Goal: Check status: Check status

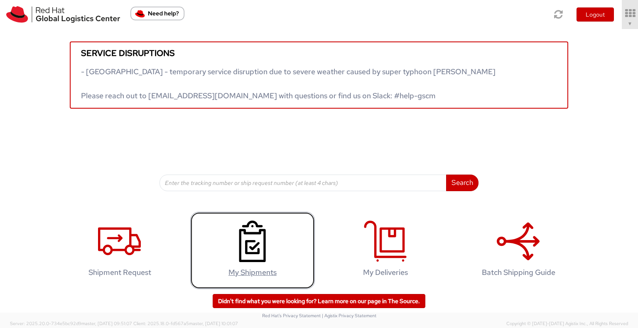
click at [250, 242] on use at bounding box center [252, 242] width 27 height 42
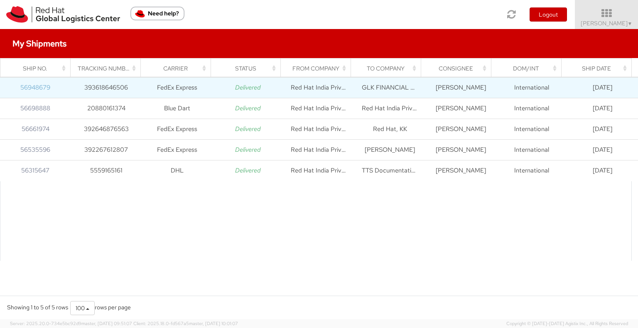
click at [38, 87] on link "56948679" at bounding box center [35, 87] width 30 height 8
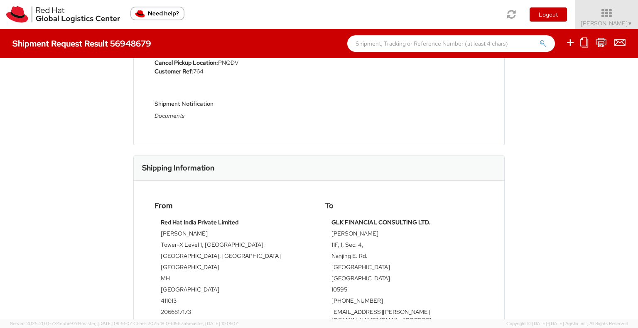
scroll to position [249, 0]
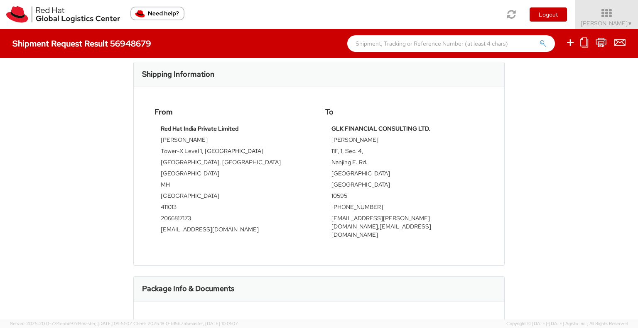
click at [332, 183] on td "Taiwan" at bounding box center [404, 186] width 146 height 11
copy td "Taiwan"
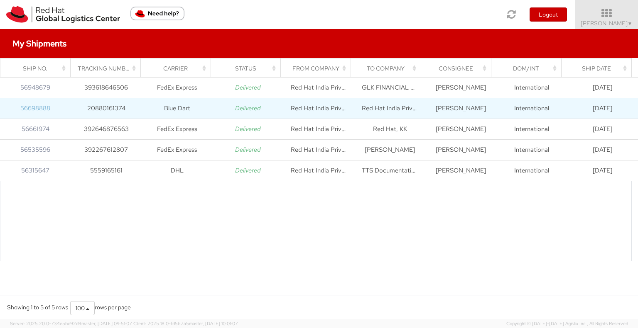
click at [37, 106] on link "56698888" at bounding box center [35, 108] width 30 height 8
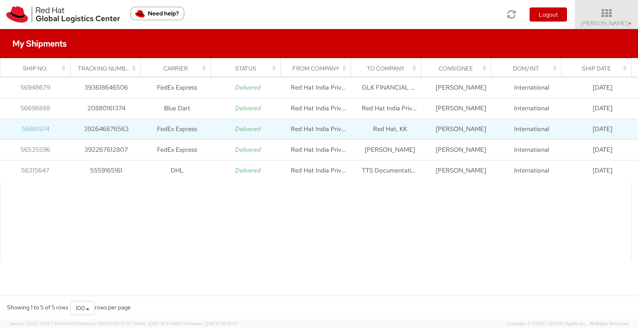
click at [44, 126] on link "56661974" at bounding box center [36, 129] width 28 height 8
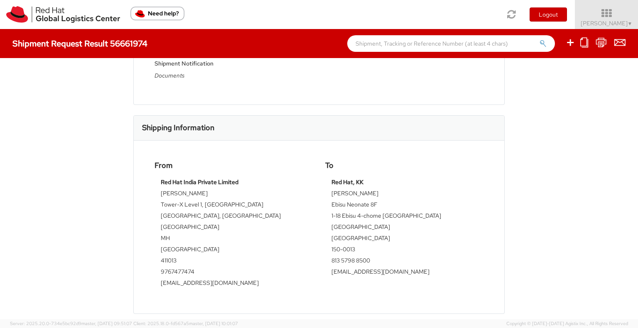
scroll to position [291, 0]
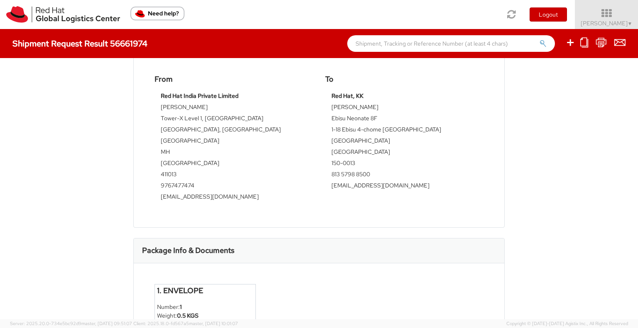
click at [335, 152] on td "Japan" at bounding box center [404, 153] width 146 height 11
copy td "Japan"
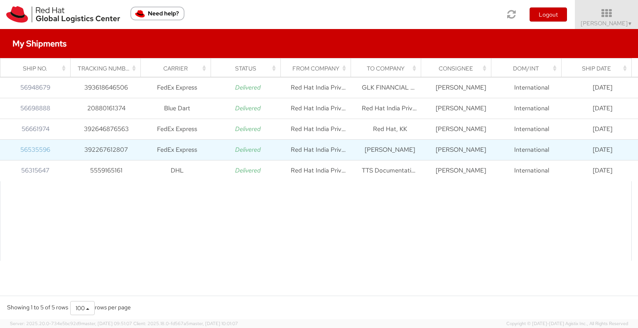
click at [30, 148] on link "56535596" at bounding box center [35, 150] width 30 height 8
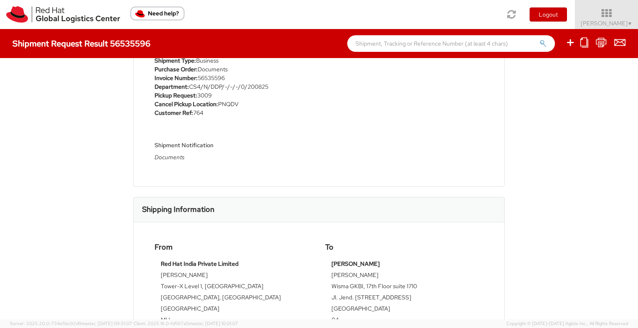
scroll to position [291, 0]
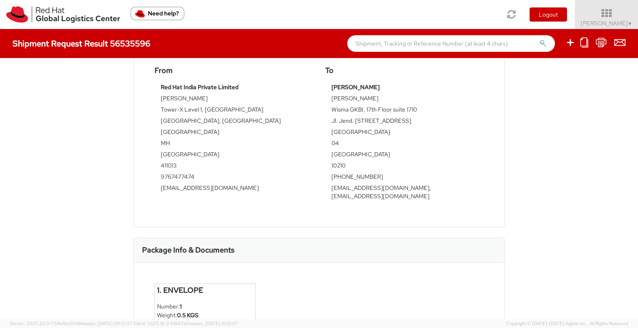
click at [342, 131] on td "JAKARTA" at bounding box center [404, 133] width 146 height 11
click at [345, 152] on td "Indonesia" at bounding box center [404, 155] width 146 height 11
copy td "e"
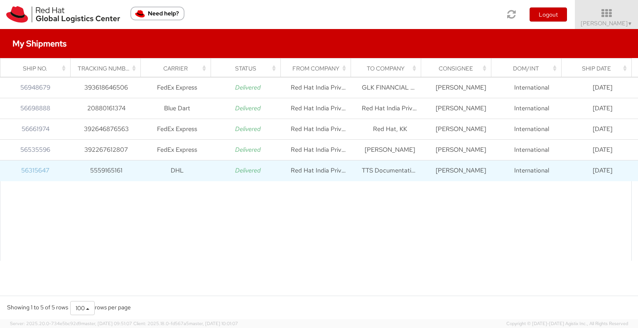
click at [42, 170] on link "56315647" at bounding box center [35, 170] width 28 height 8
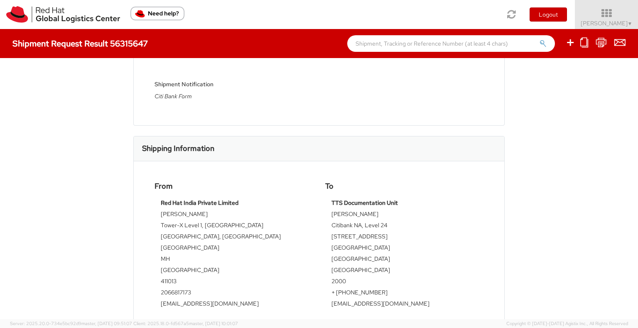
scroll to position [208, 0]
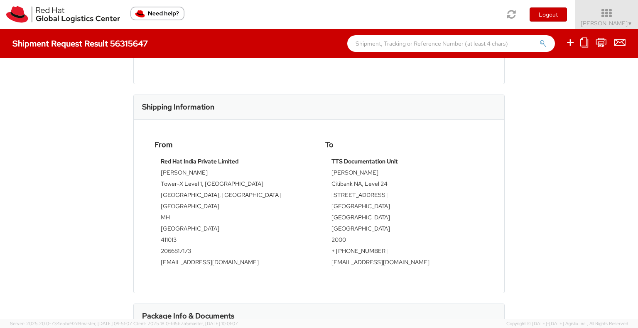
click at [342, 229] on td "Australia" at bounding box center [404, 230] width 146 height 11
copy td "Australia"
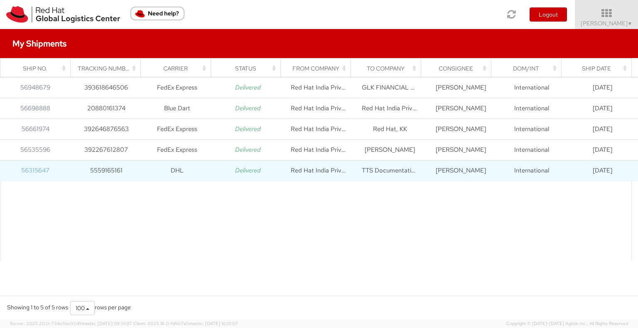
click at [35, 172] on link "56315647" at bounding box center [35, 170] width 28 height 8
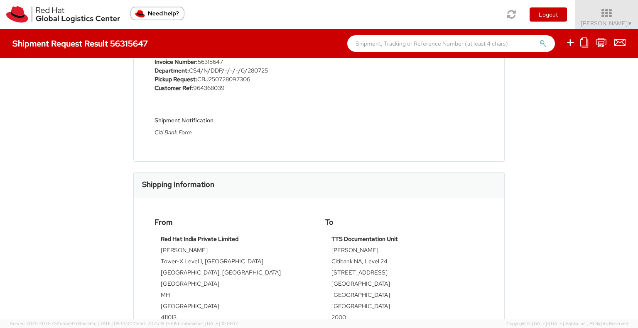
scroll to position [125, 0]
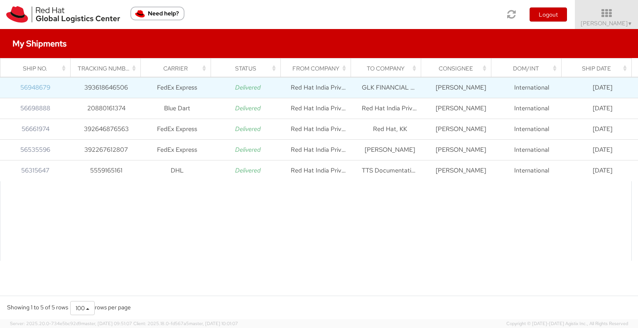
click at [35, 86] on link "56948679" at bounding box center [35, 87] width 30 height 8
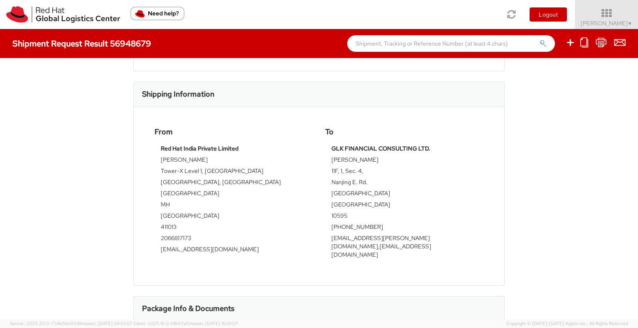
scroll to position [249, 0]
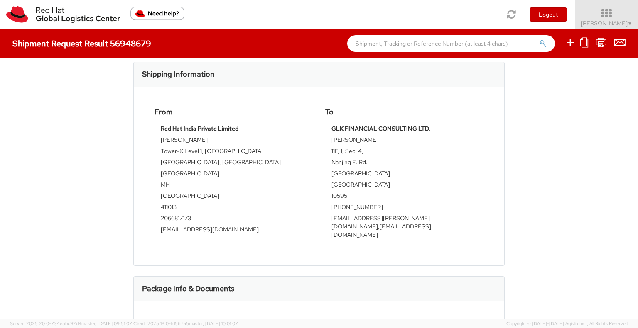
click at [339, 186] on td "Taiwan" at bounding box center [404, 186] width 146 height 11
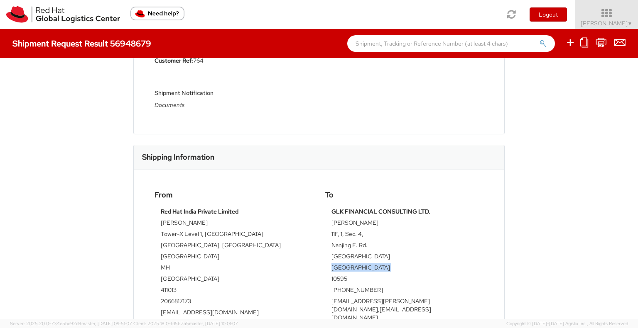
scroll to position [208, 0]
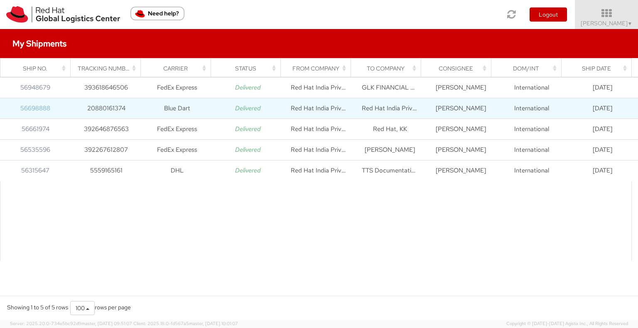
click at [41, 109] on link "56698888" at bounding box center [35, 108] width 30 height 8
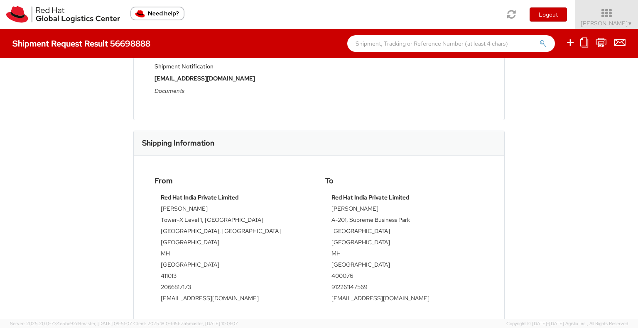
scroll to position [208, 0]
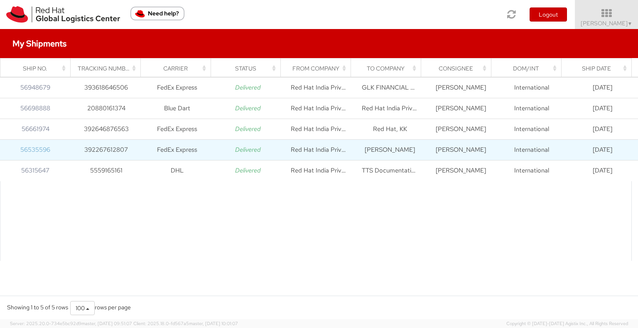
click at [40, 150] on link "56535596" at bounding box center [35, 150] width 30 height 8
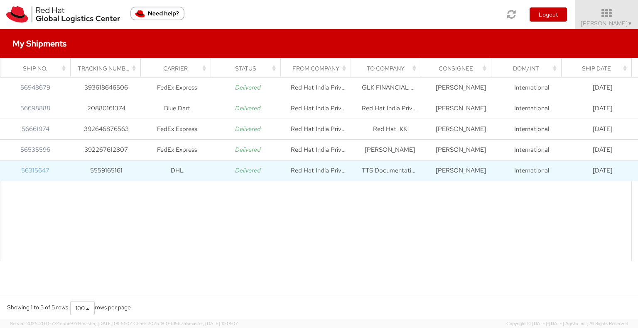
click at [34, 171] on link "56315647" at bounding box center [35, 170] width 28 height 8
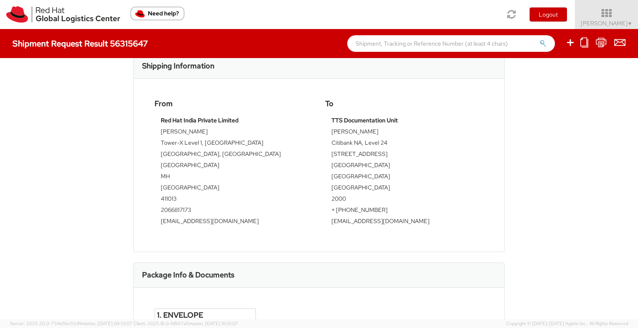
scroll to position [249, 0]
click at [337, 191] on td "Australia" at bounding box center [404, 188] width 146 height 11
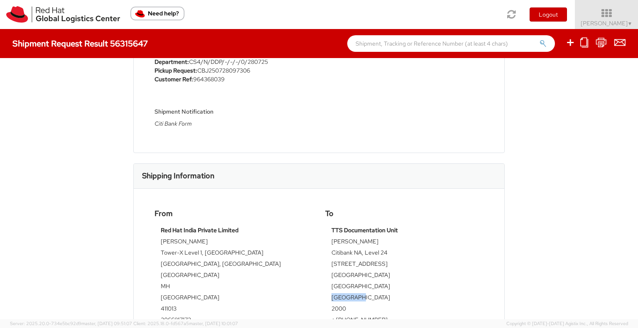
scroll to position [166, 0]
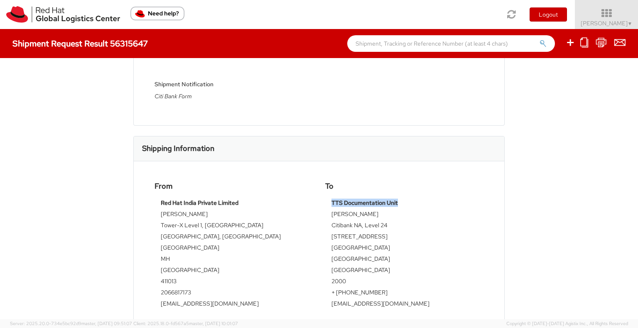
drag, startPoint x: 328, startPoint y: 203, endPoint x: 406, endPoint y: 203, distance: 77.2
click at [406, 203] on td "TTS Documentation Unit" at bounding box center [404, 204] width 146 height 11
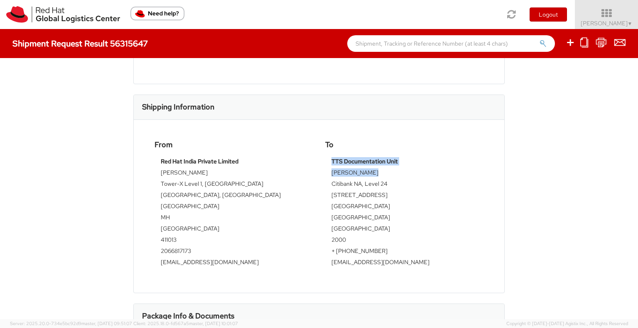
drag, startPoint x: 328, startPoint y: 172, endPoint x: 367, endPoint y: 171, distance: 39.9
click at [367, 171] on div "TTS Documentation Unit Paula Orlando Citibank NA, Level 24 2 Park Street Sydney…" at bounding box center [404, 214] width 158 height 115
click at [368, 171] on td "[PERSON_NAME]" at bounding box center [404, 174] width 146 height 11
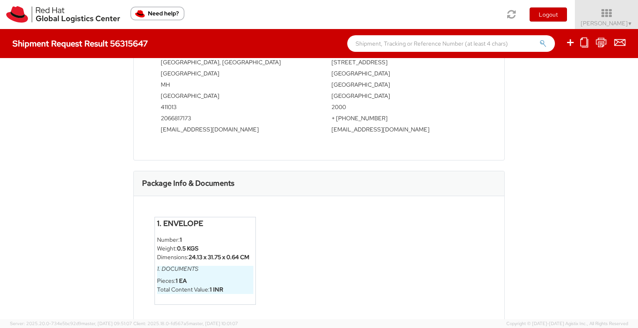
scroll to position [359, 0]
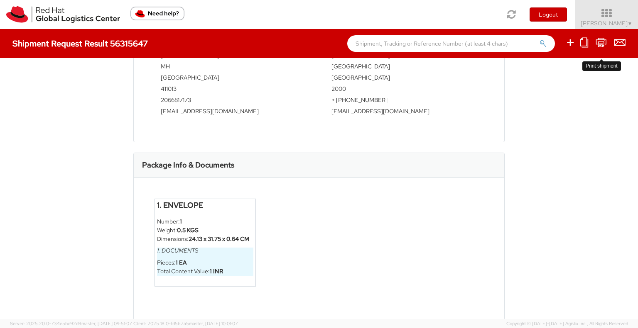
click at [602, 44] on icon at bounding box center [600, 42] width 11 height 10
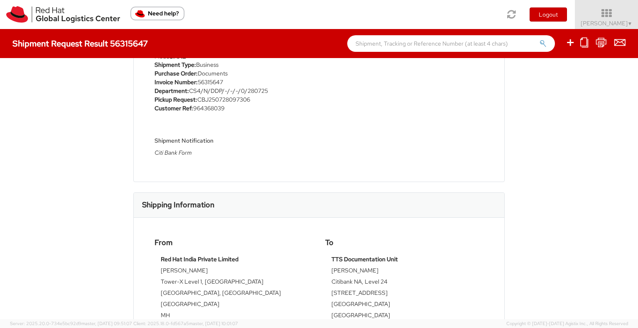
scroll to position [0, 0]
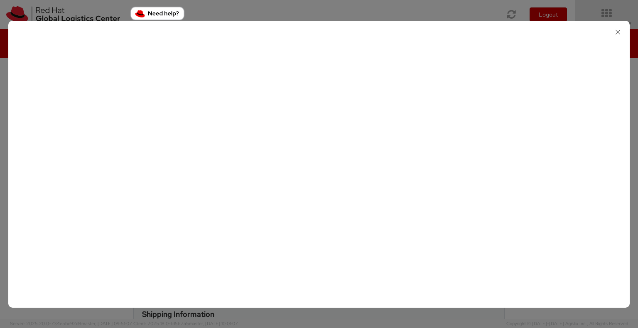
click at [623, 38] on div at bounding box center [318, 33] width 621 height 24
click at [619, 34] on icon "button" at bounding box center [618, 32] width 12 height 12
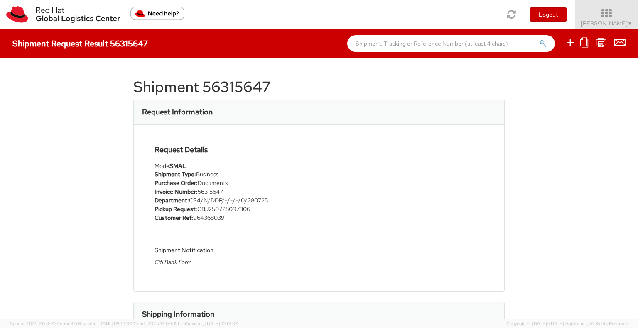
click at [234, 80] on h1 "Shipment 56315647" at bounding box center [318, 87] width 371 height 17
copy h1 "56315647"
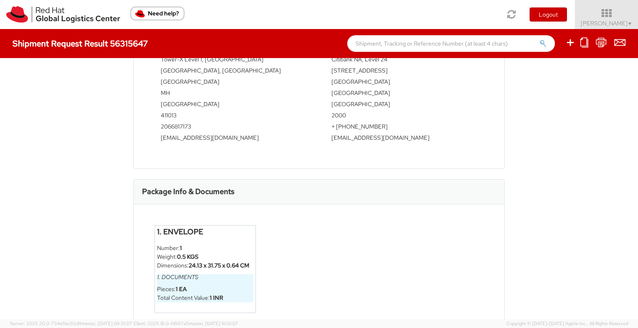
scroll to position [359, 0]
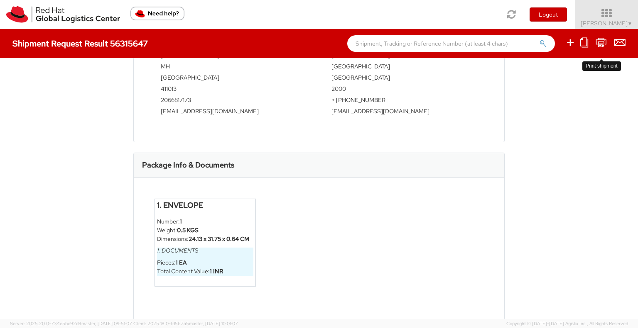
click at [596, 41] on icon at bounding box center [600, 42] width 11 height 10
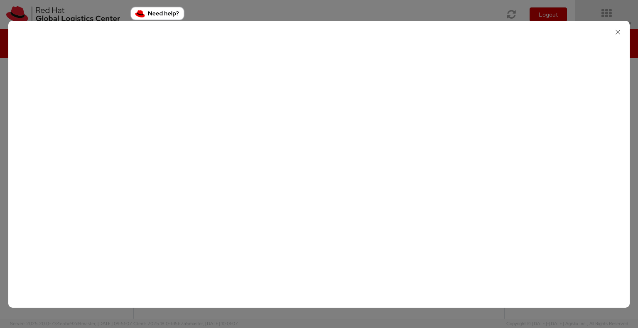
click at [623, 32] on icon "button" at bounding box center [618, 32] width 12 height 12
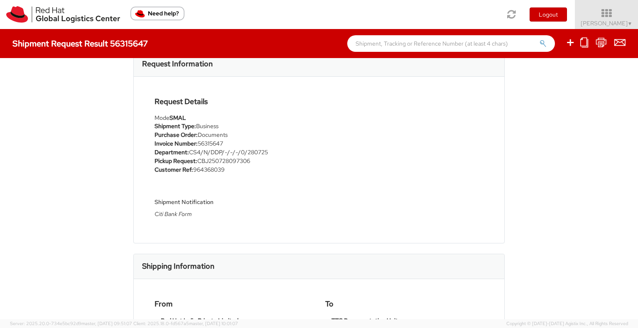
scroll to position [0, 0]
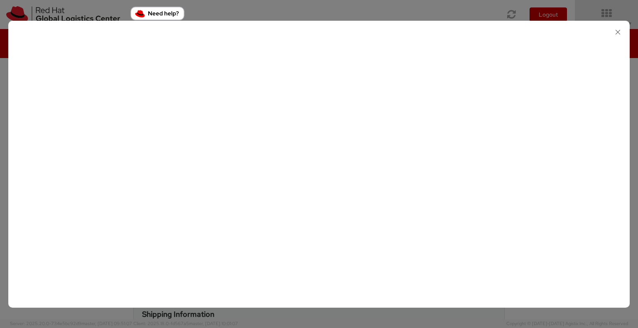
click at [622, 32] on icon "button" at bounding box center [618, 32] width 12 height 12
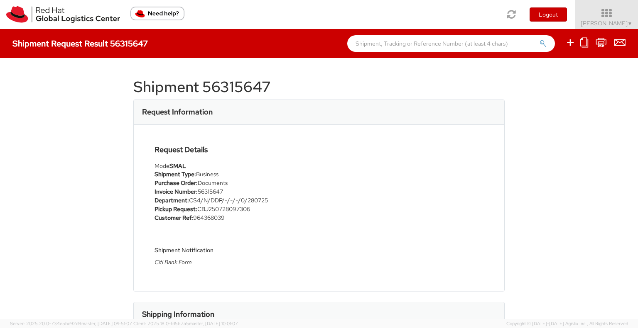
click at [220, 83] on h1 "Shipment 56315647" at bounding box center [318, 87] width 371 height 17
copy h1 "56315647"
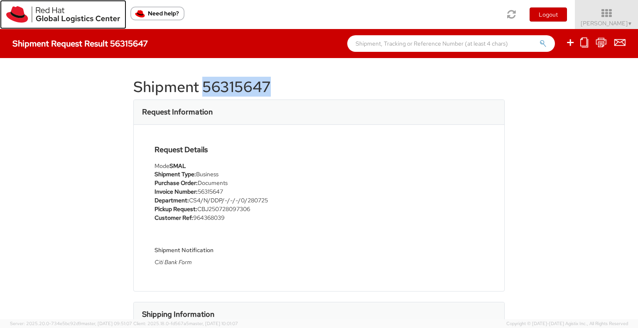
click at [69, 22] on img at bounding box center [63, 14] width 114 height 17
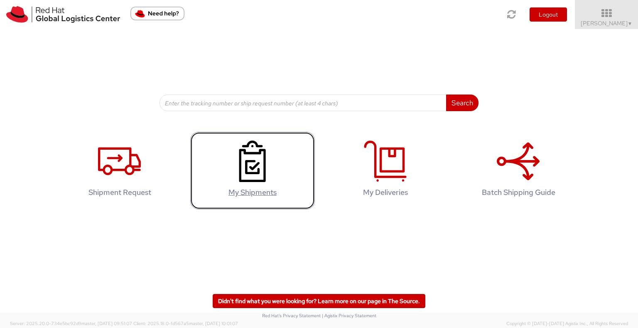
click at [264, 186] on link "My Shipments" at bounding box center [252, 171] width 125 height 78
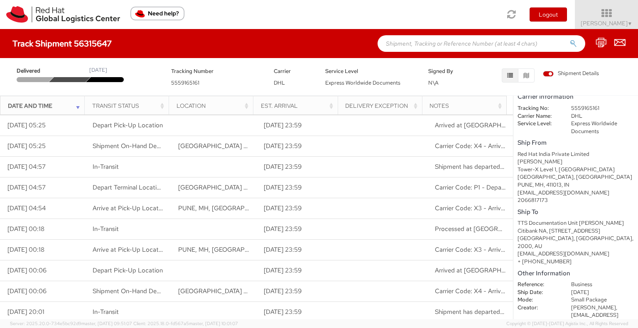
click at [559, 235] on div "Sydney, NSW, 2000, AU" at bounding box center [575, 242] width 116 height 15
copy div "2000"
click at [540, 235] on div "Sydney, NSW, 2000, AU" at bounding box center [575, 242] width 116 height 15
copy div "NSW, 2000"
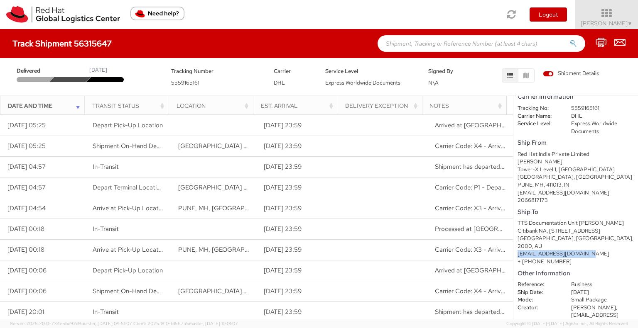
drag, startPoint x: 517, startPoint y: 239, endPoint x: 580, endPoint y: 237, distance: 62.7
click at [580, 250] on div "apaclogistics@redhat.com" at bounding box center [575, 254] width 116 height 8
copy div "apaclogistics@redhat.com"
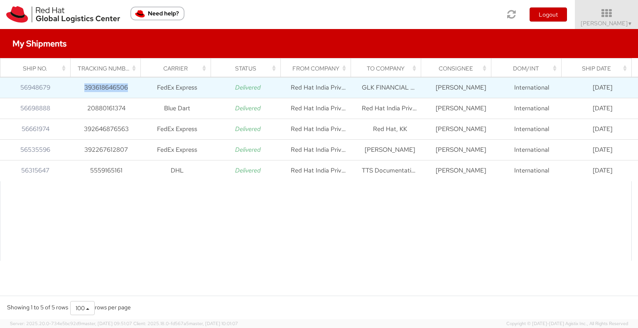
drag, startPoint x: 131, startPoint y: 90, endPoint x: 84, endPoint y: 88, distance: 46.9
click at [84, 88] on td "393618646506" at bounding box center [106, 88] width 71 height 21
copy td "393618646506"
